Goal: Find specific page/section

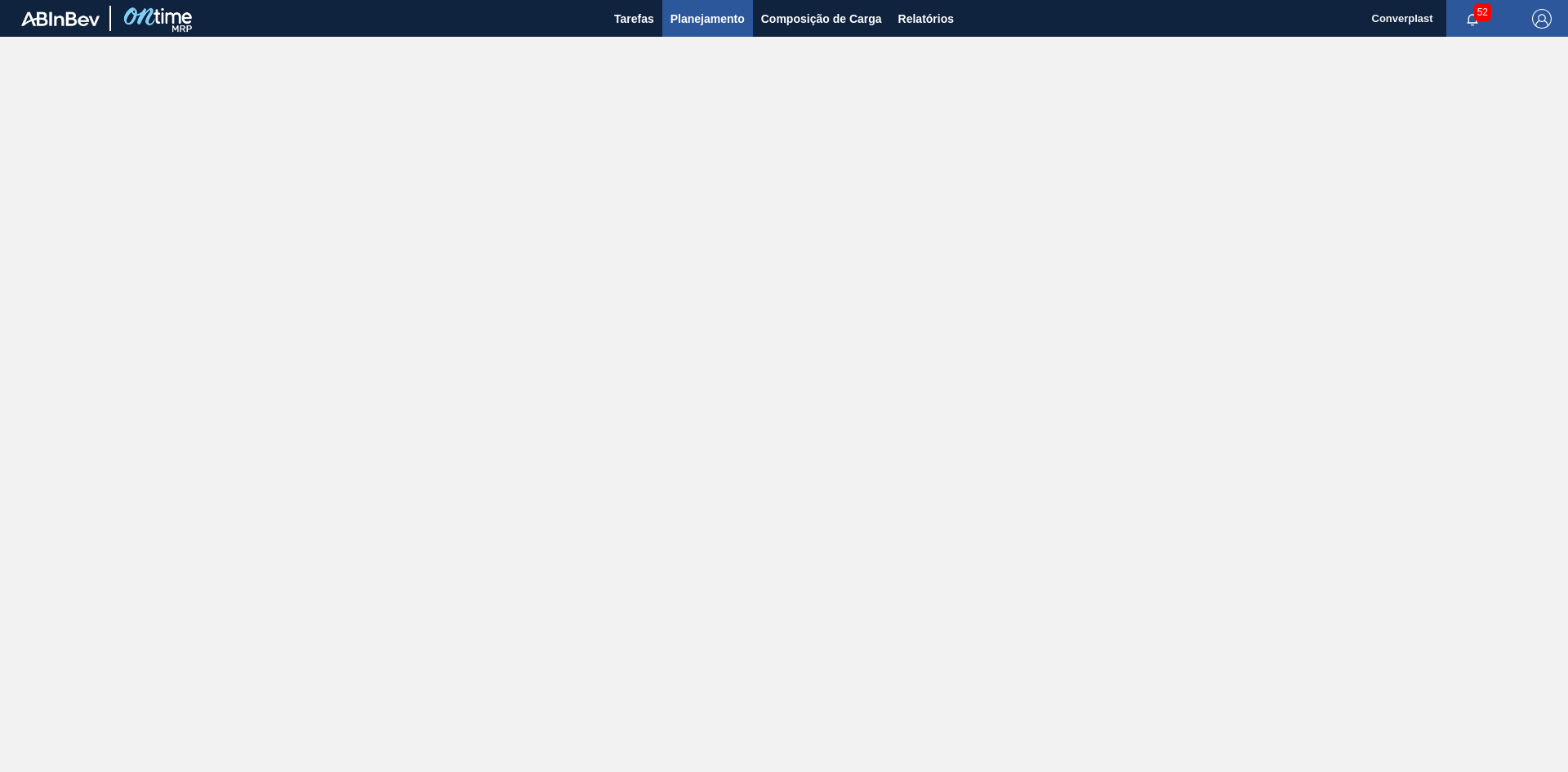
click at [734, 26] on span "Planejamento" at bounding box center [708, 19] width 75 height 20
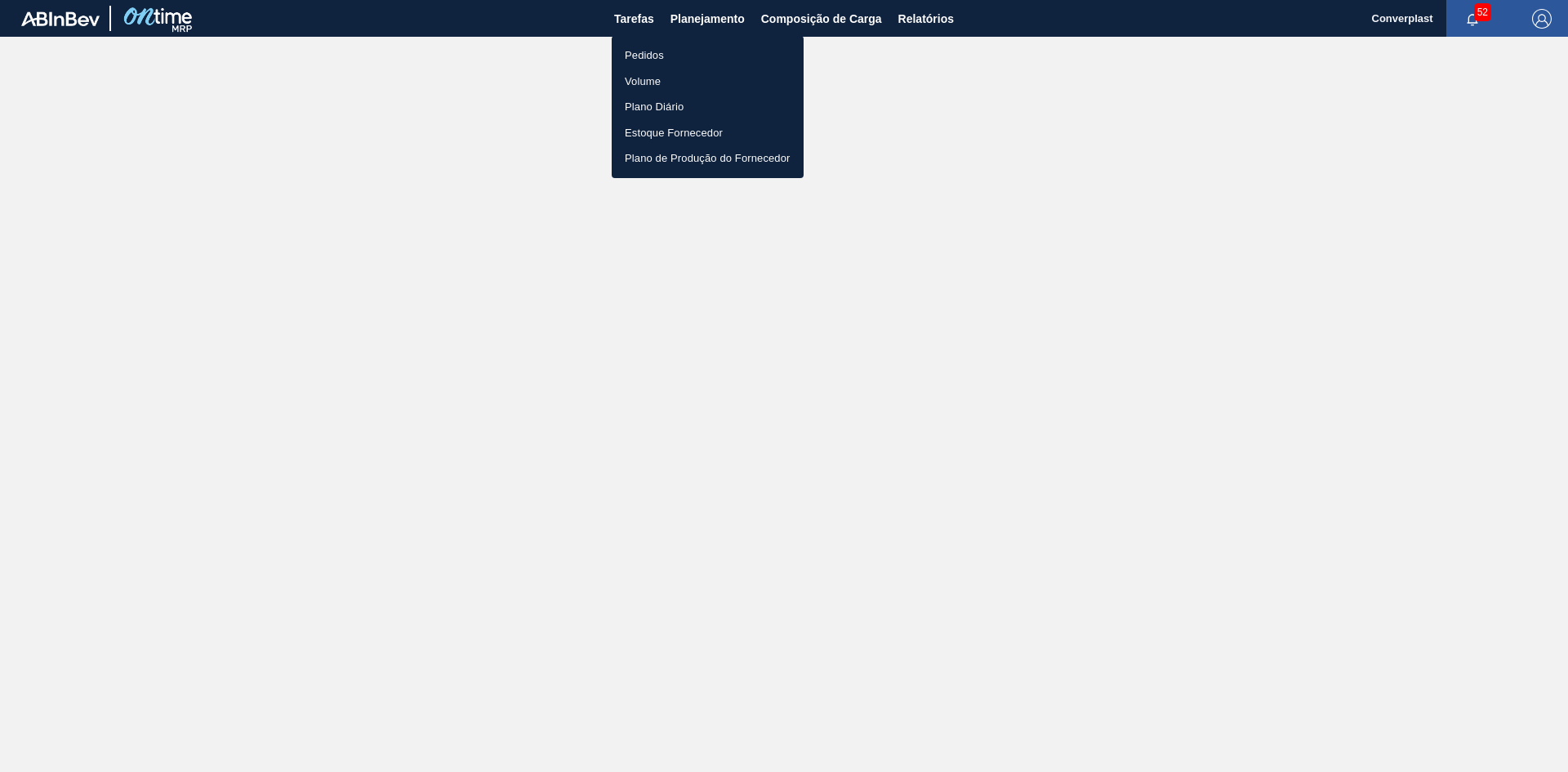
click at [710, 48] on li "Pedidos" at bounding box center [707, 55] width 192 height 27
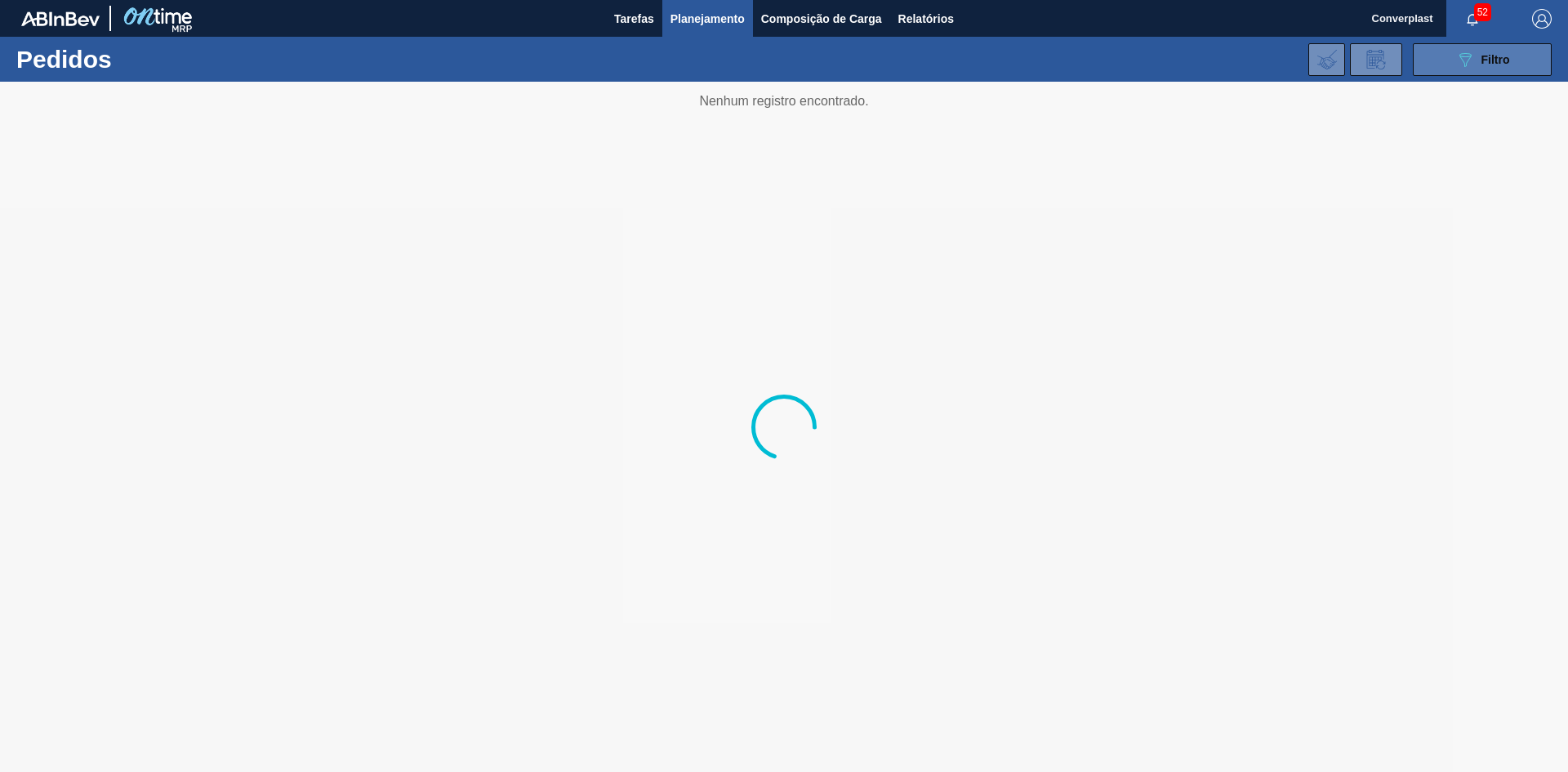
click at [1437, 50] on button "089F7B8B-B2A5-4AFE-B5C0-19BA573D28AC Filtro" at bounding box center [1482, 59] width 139 height 32
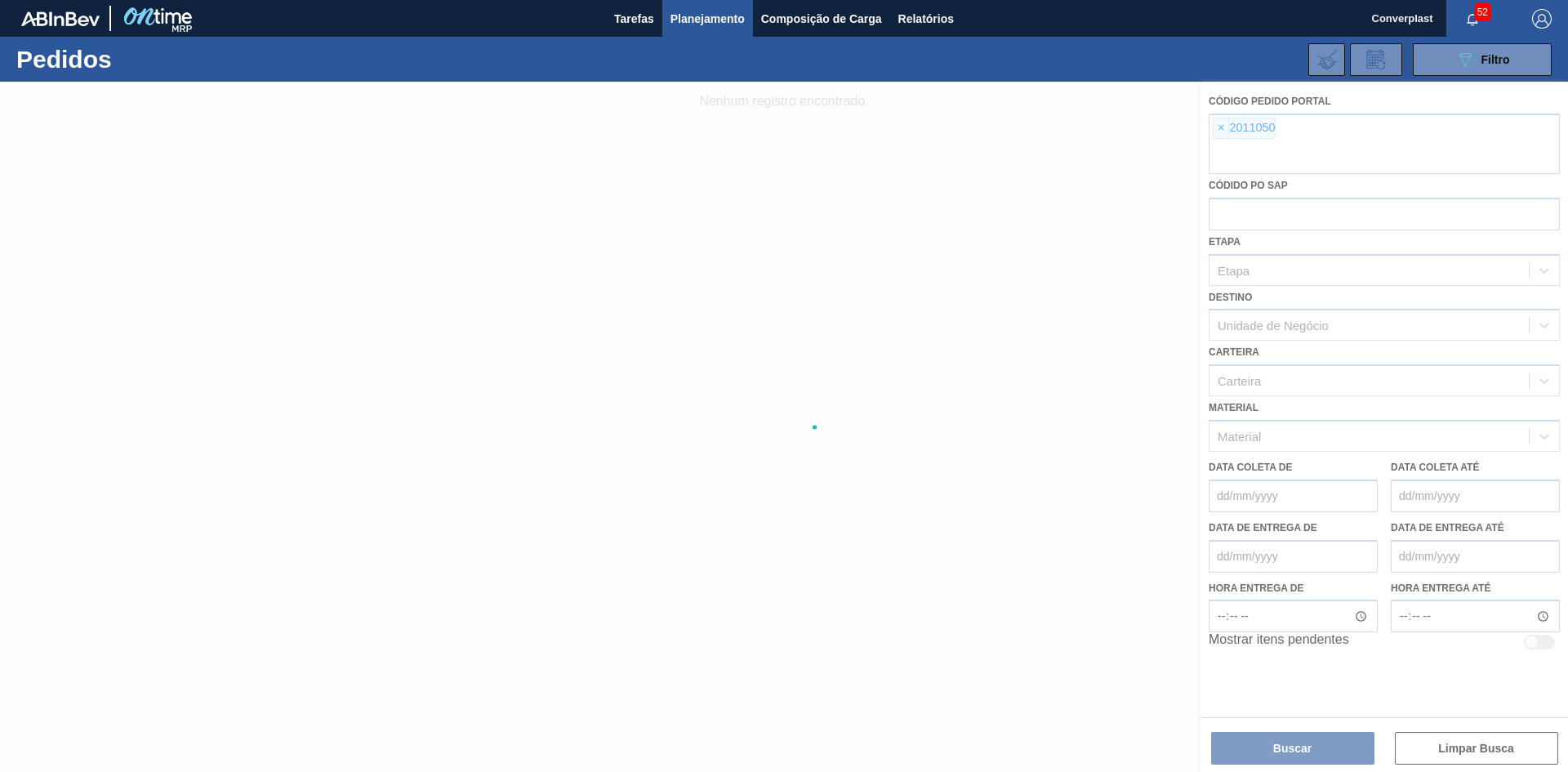
click at [1223, 132] on div at bounding box center [784, 427] width 1568 height 690
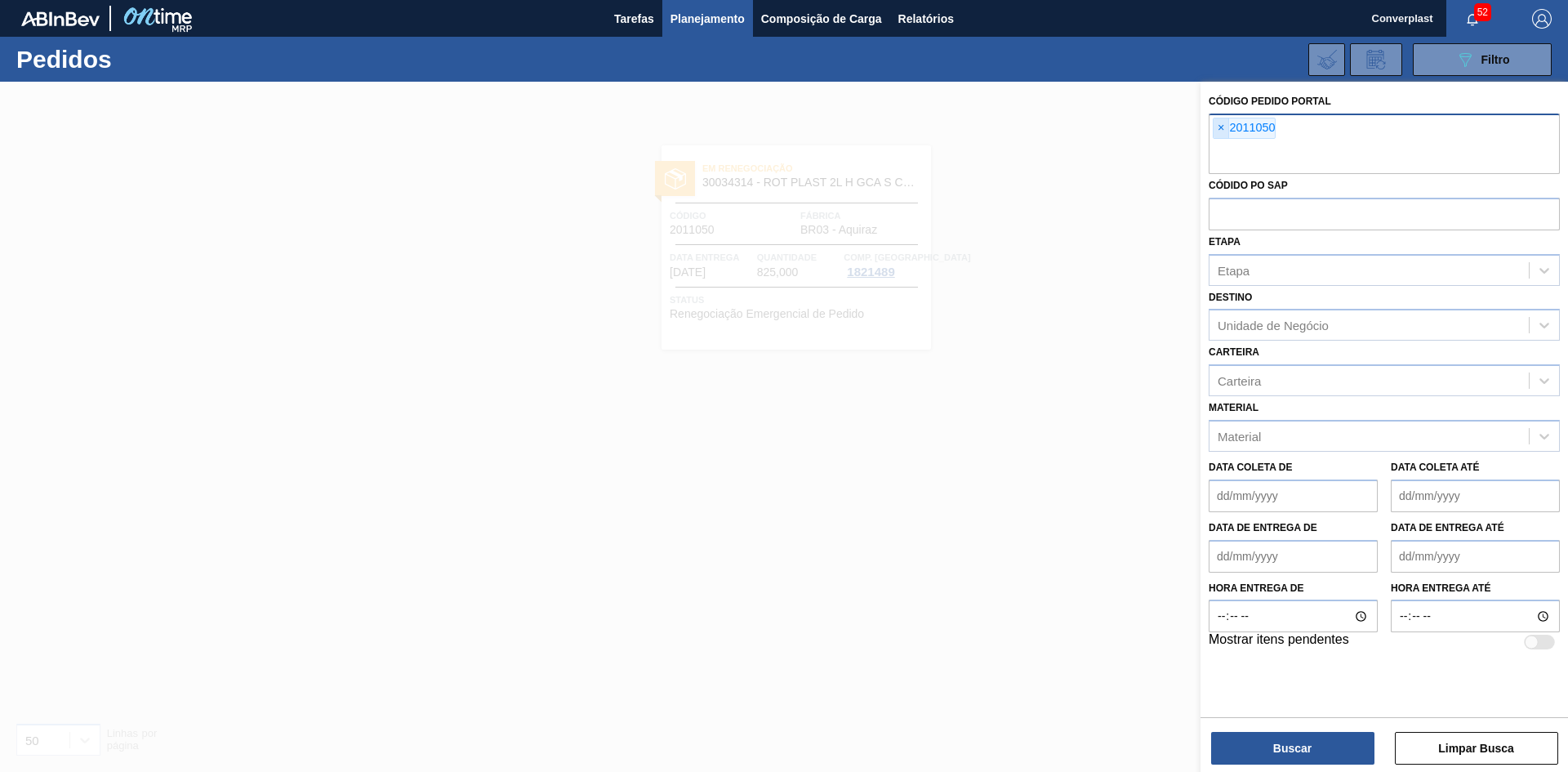
click at [1222, 131] on span "×" at bounding box center [1222, 128] width 16 height 20
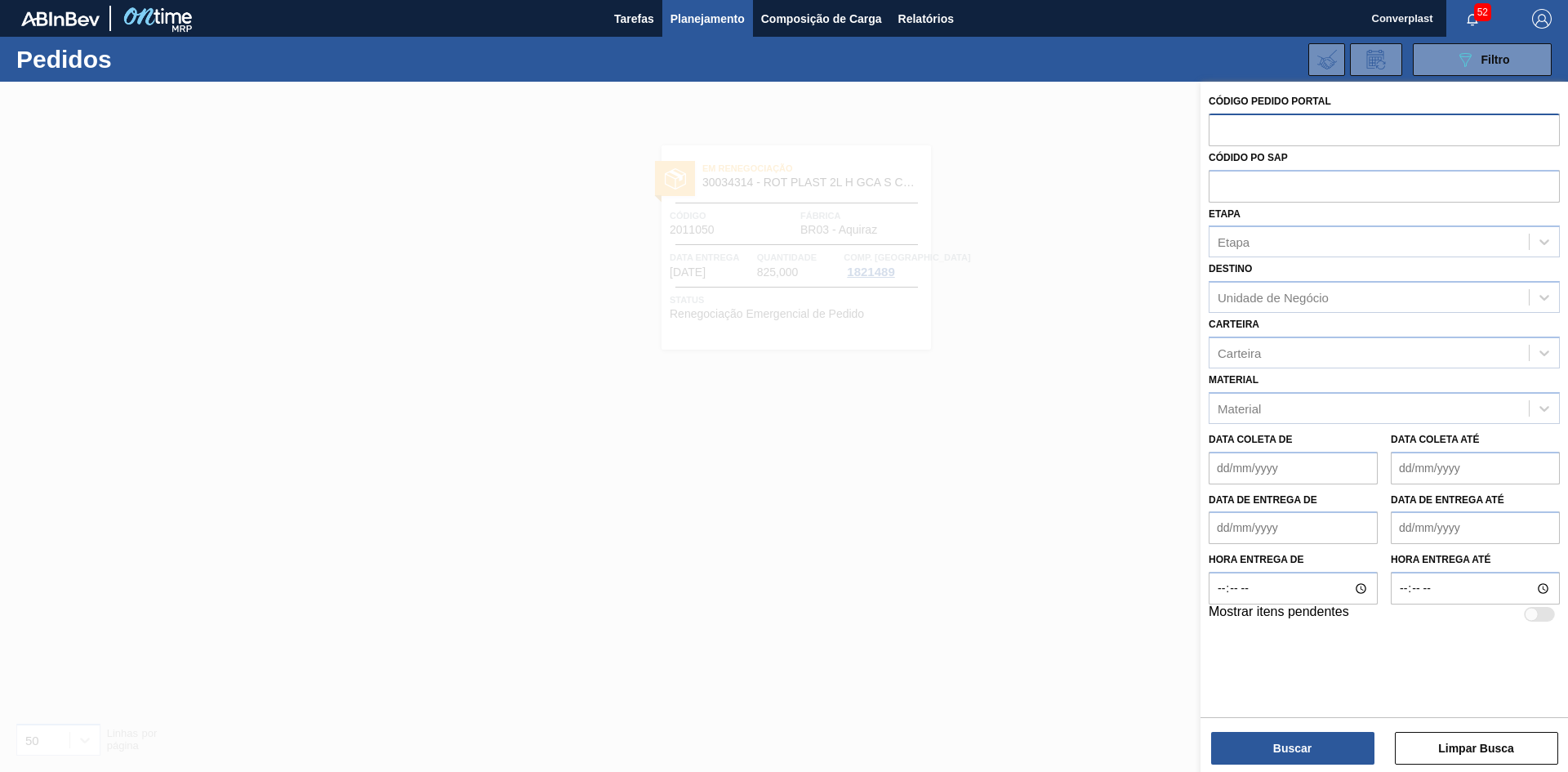
paste input "2013322"
type input "2013322"
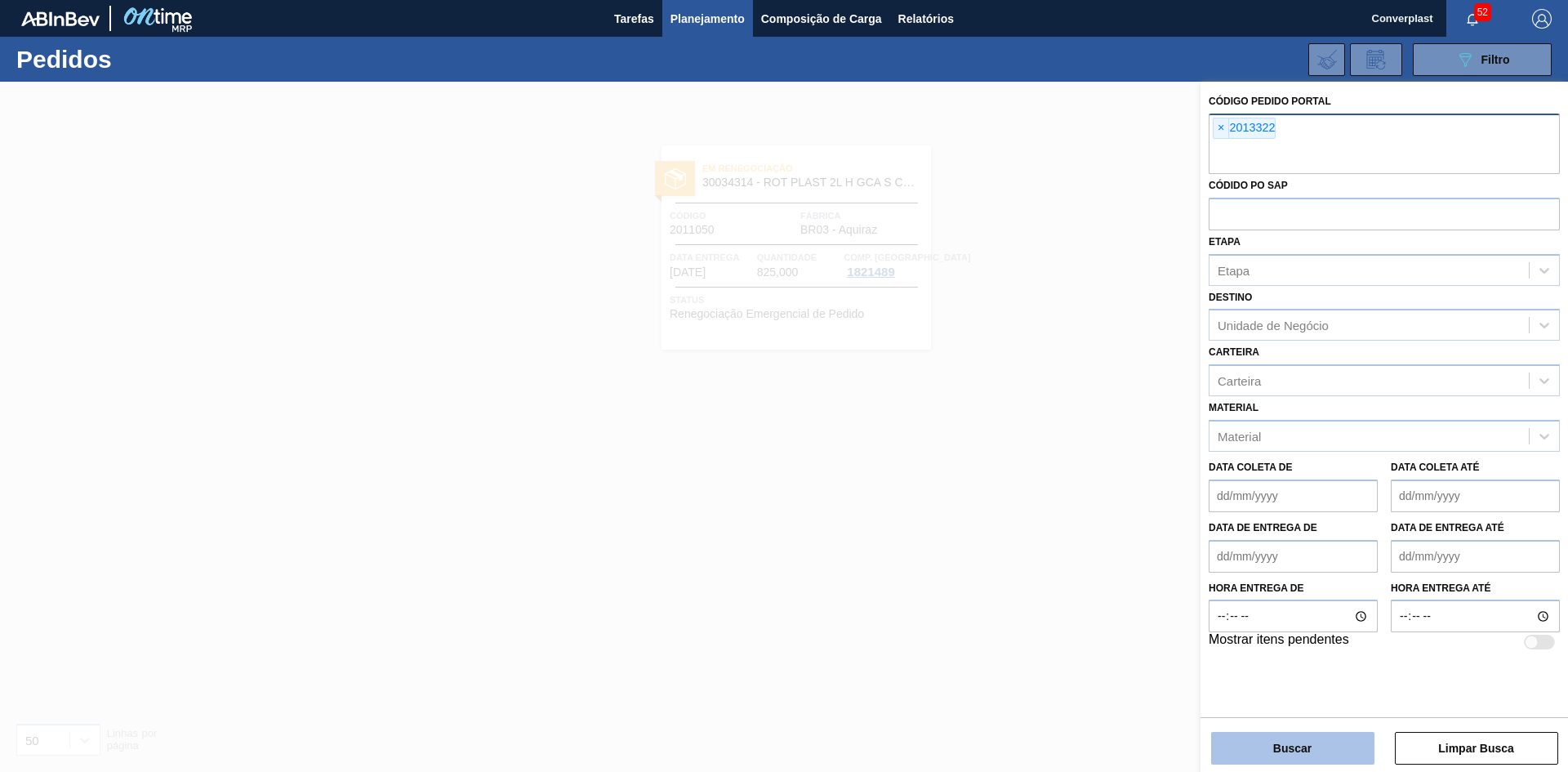
click at [1307, 743] on button "Buscar" at bounding box center [1293, 747] width 163 height 32
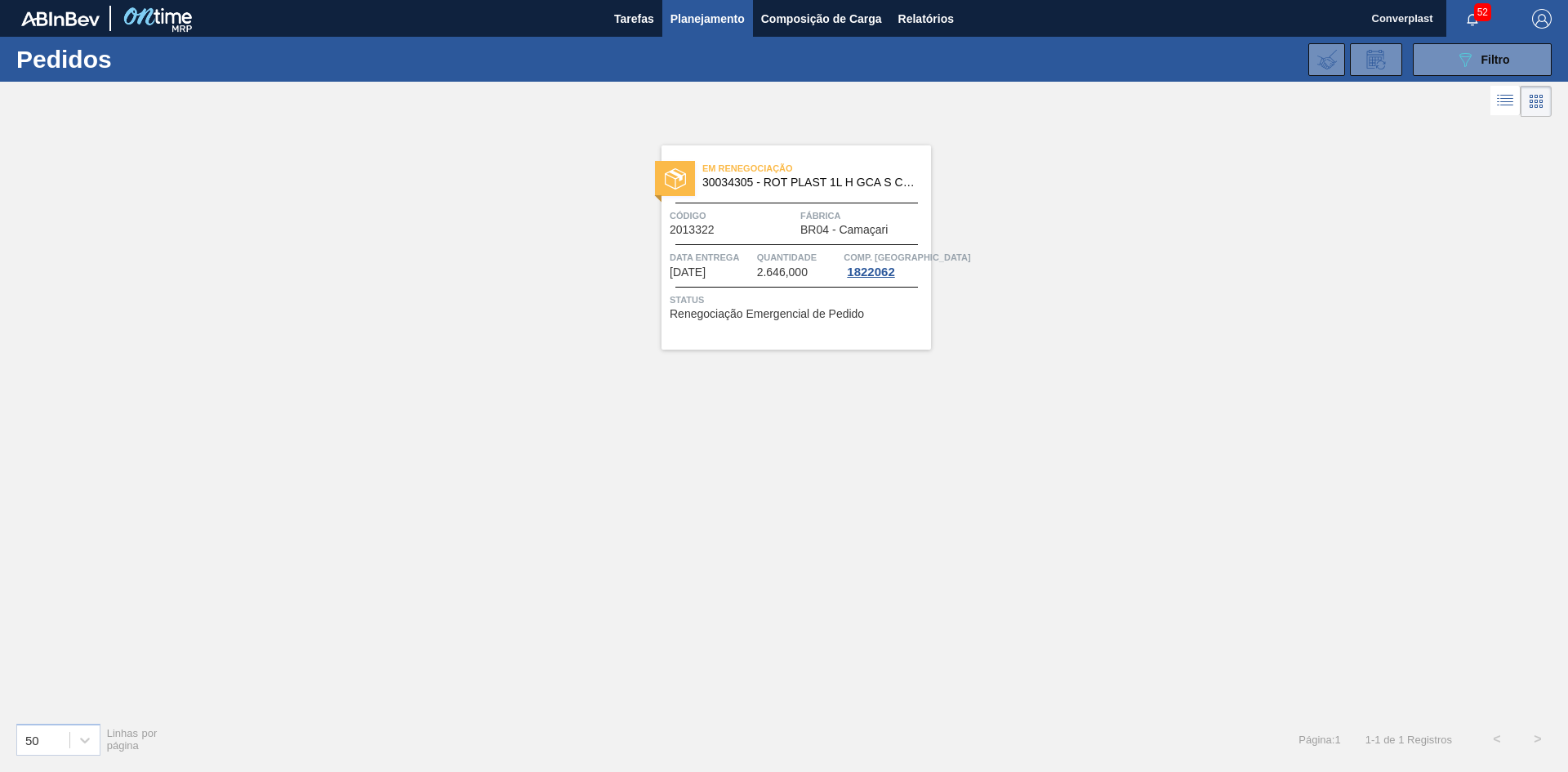
click at [734, 228] on div "Código 2013322" at bounding box center [733, 221] width 127 height 29
